Goal: Task Accomplishment & Management: Manage account settings

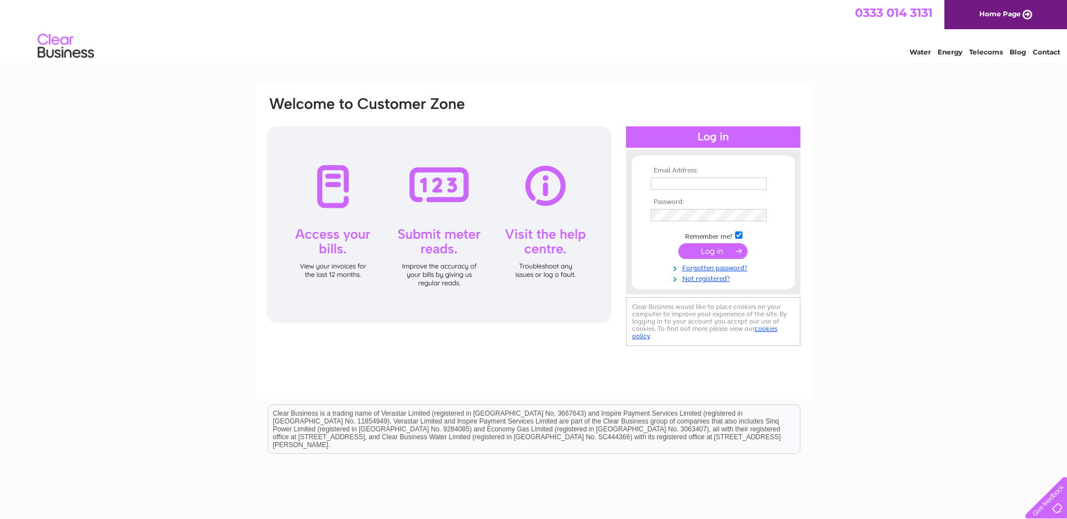
type input "info@robertsonwyse.co.uk"
click at [705, 245] on input "submit" at bounding box center [712, 251] width 69 height 16
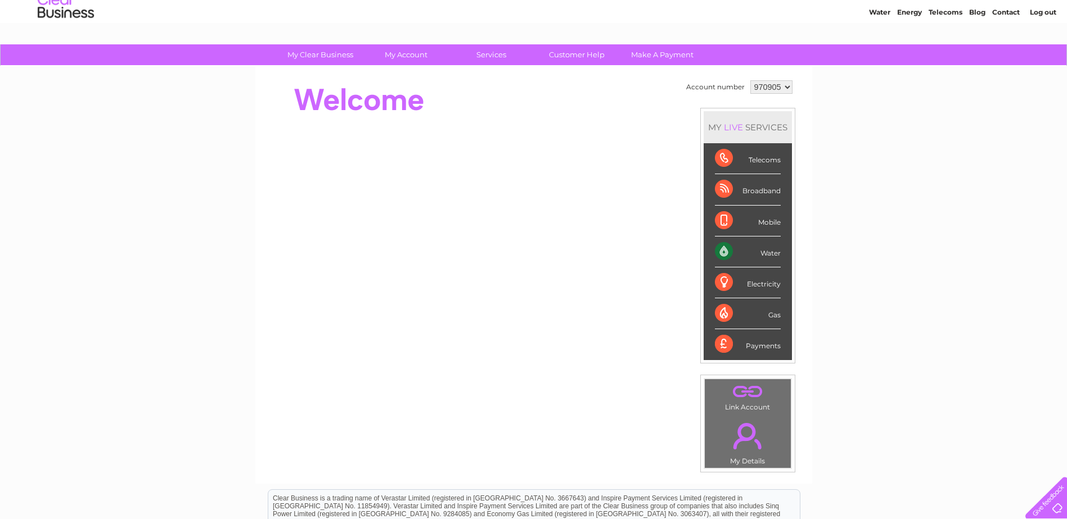
scroll to position [38, 0]
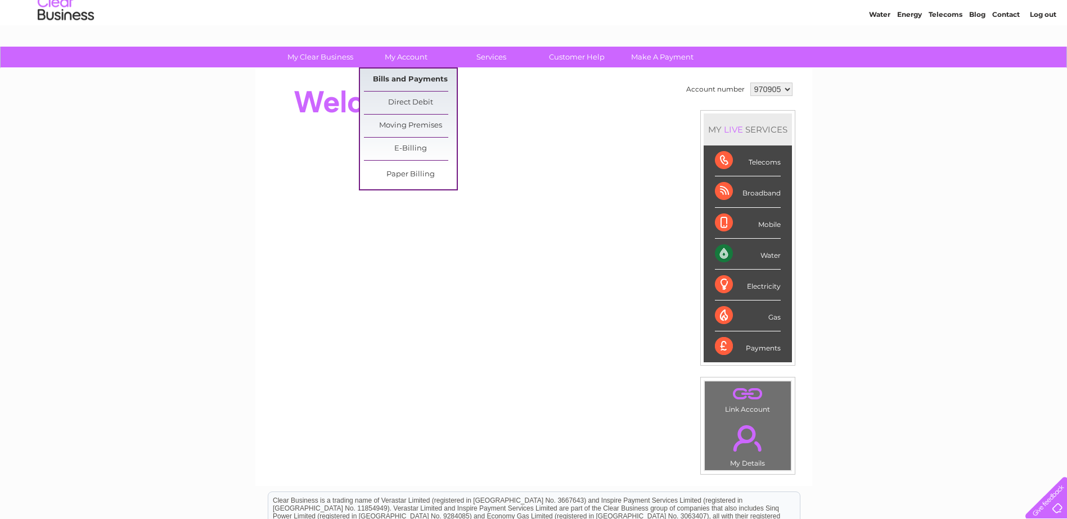
click at [404, 79] on link "Bills and Payments" at bounding box center [410, 80] width 93 height 22
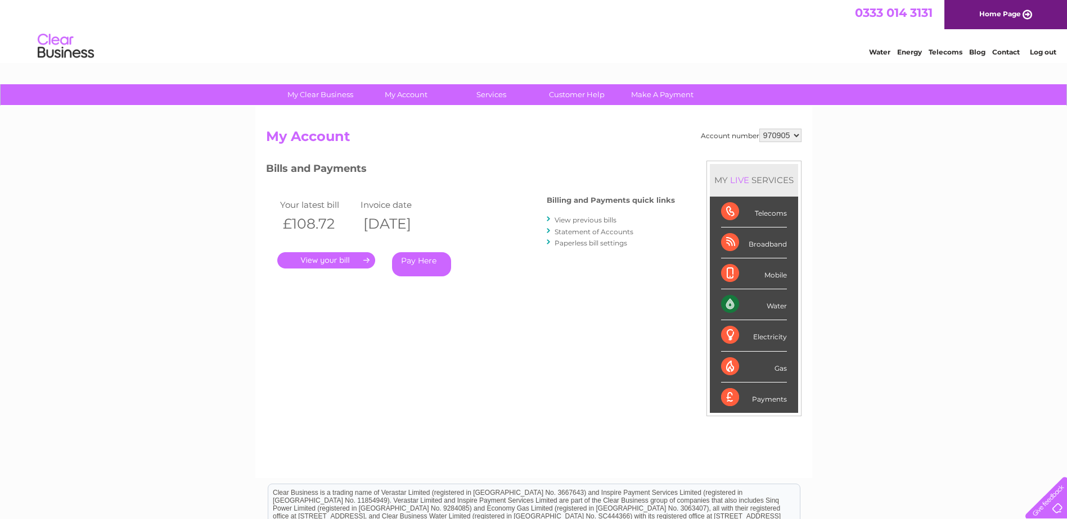
click at [350, 259] on link "." at bounding box center [326, 260] width 98 height 16
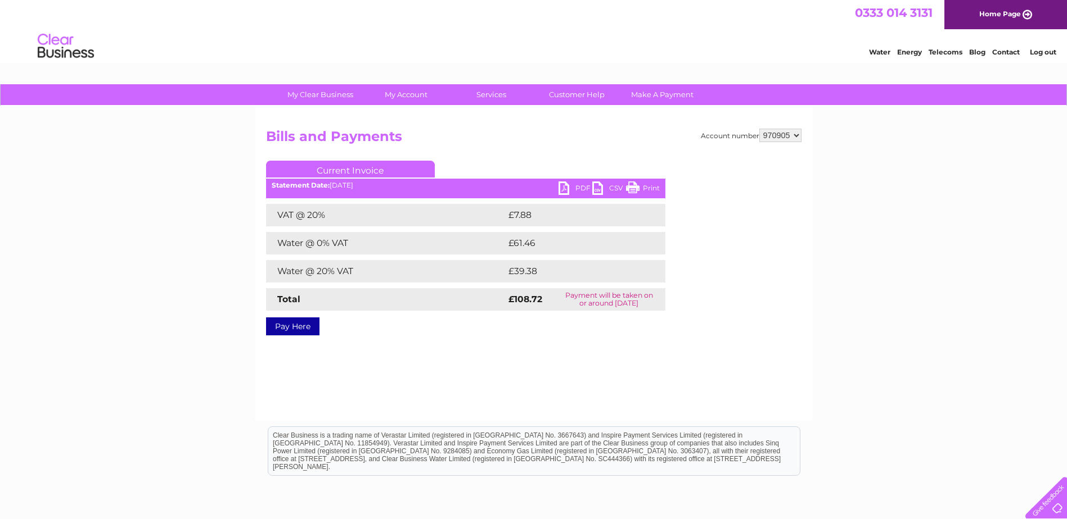
click at [572, 184] on link "PDF" at bounding box center [575, 190] width 34 height 16
